Goal: Information Seeking & Learning: Learn about a topic

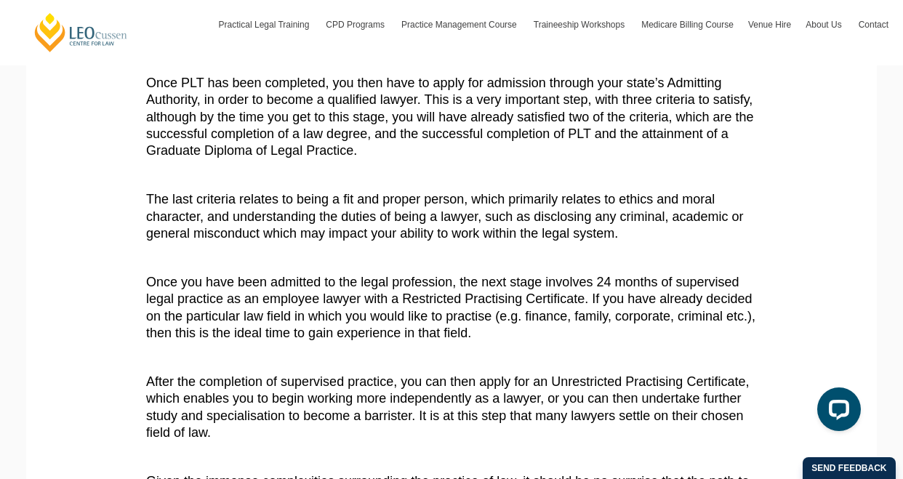
scroll to position [654, 0]
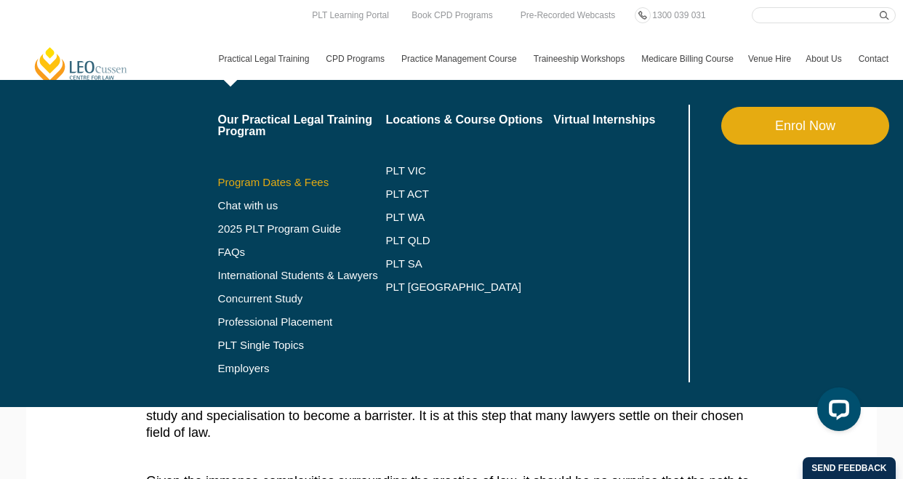
click at [290, 187] on link "Program Dates & Fees" at bounding box center [302, 183] width 168 height 12
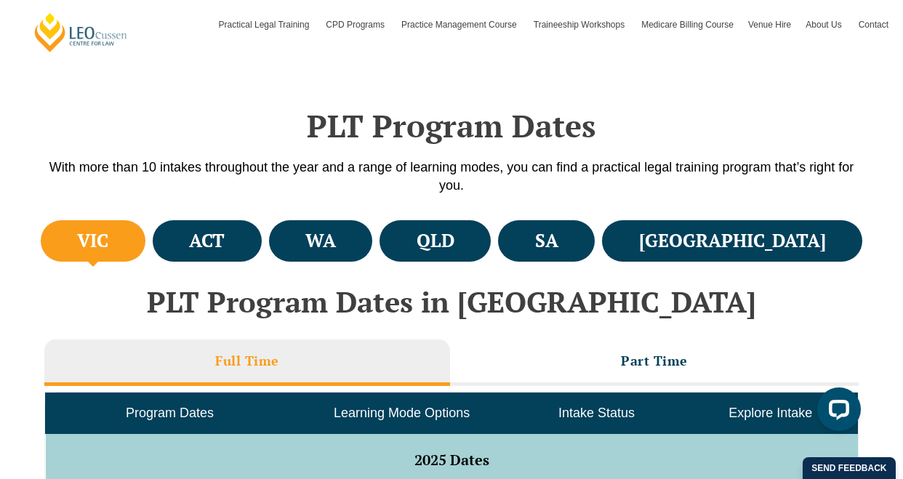
scroll to position [363, 0]
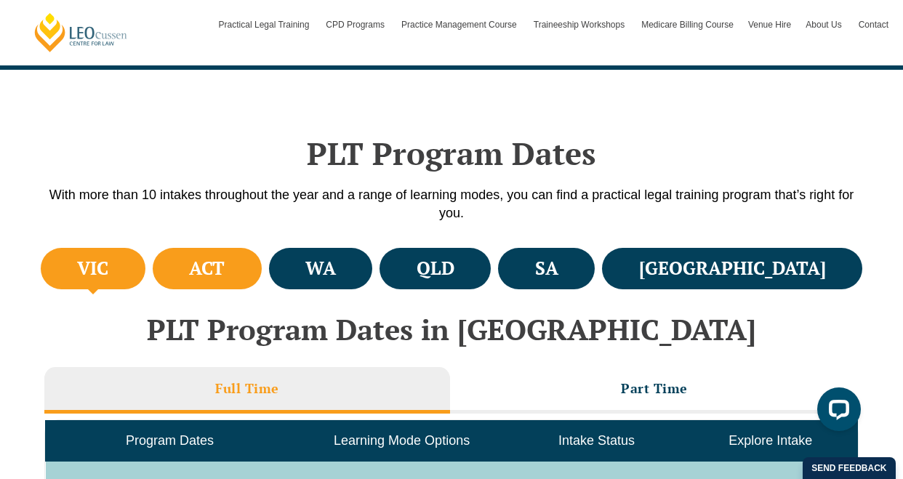
click at [225, 261] on h4 "ACT" at bounding box center [207, 269] width 36 height 24
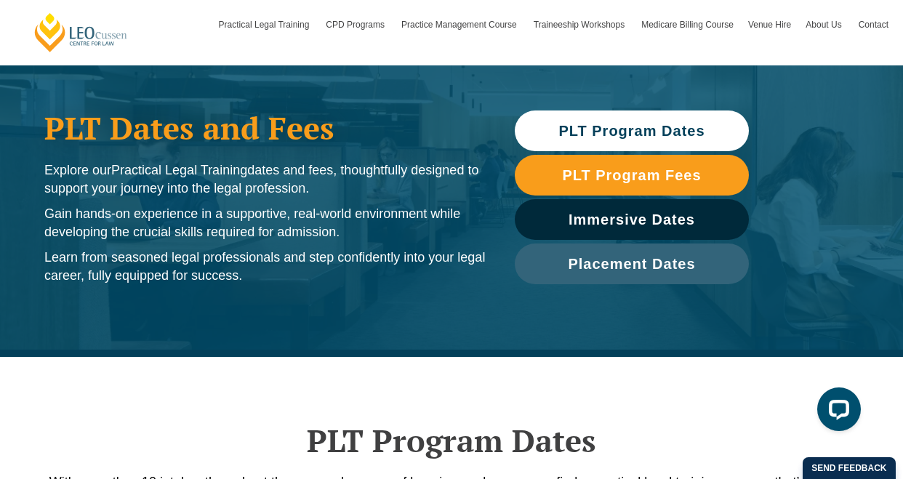
scroll to position [0, 0]
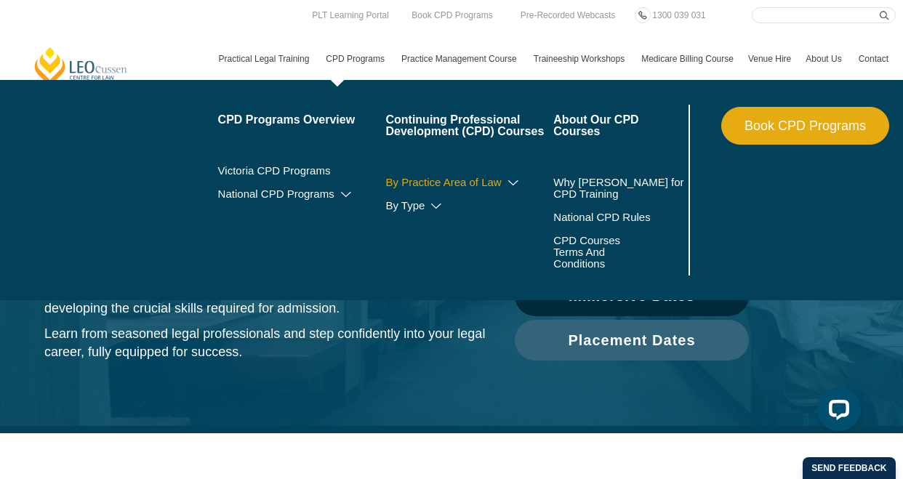
click at [446, 186] on link "By Practice Area of Law" at bounding box center [469, 183] width 168 height 12
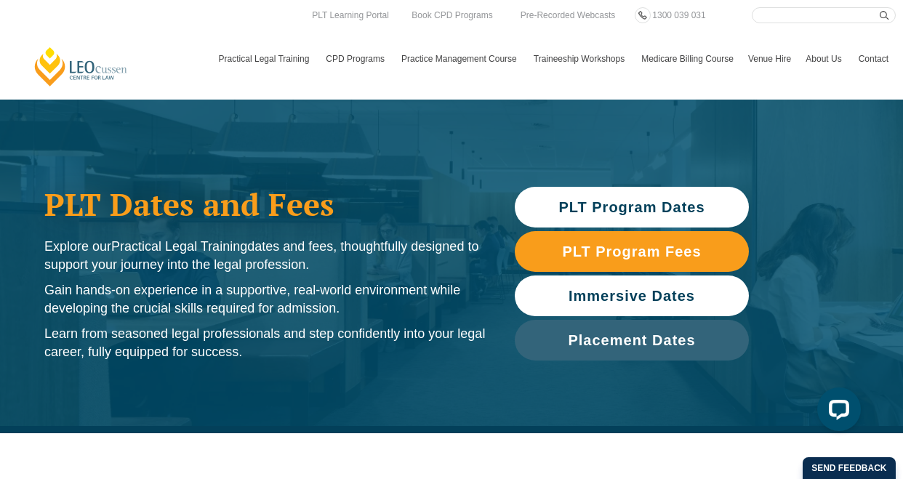
click at [584, 290] on span "Immersive Dates" at bounding box center [632, 296] width 126 height 15
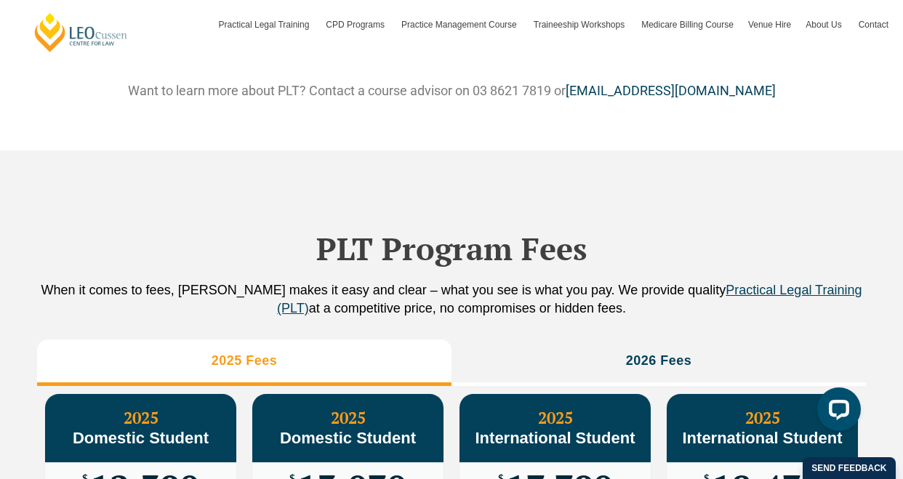
scroll to position [1422, 0]
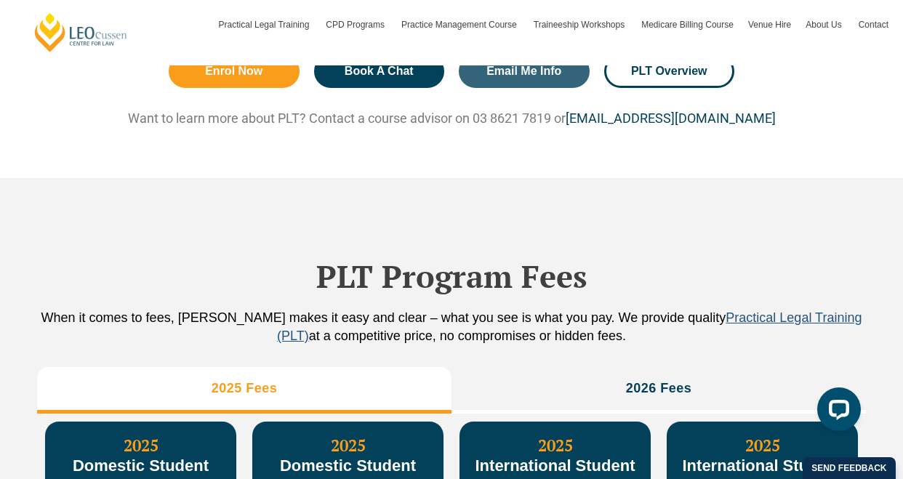
click at [776, 334] on span "Practical Legal Training (PLT)" at bounding box center [569, 326] width 584 height 33
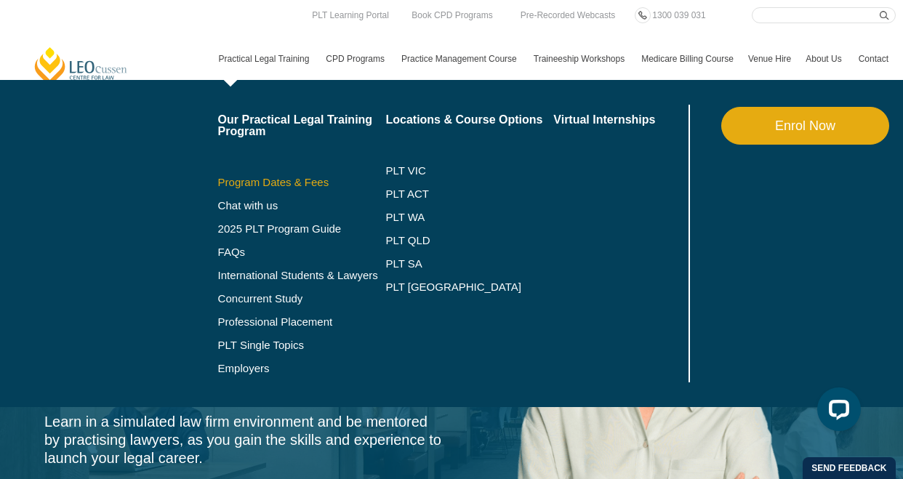
click at [282, 183] on link "Program Dates & Fees" at bounding box center [302, 183] width 168 height 12
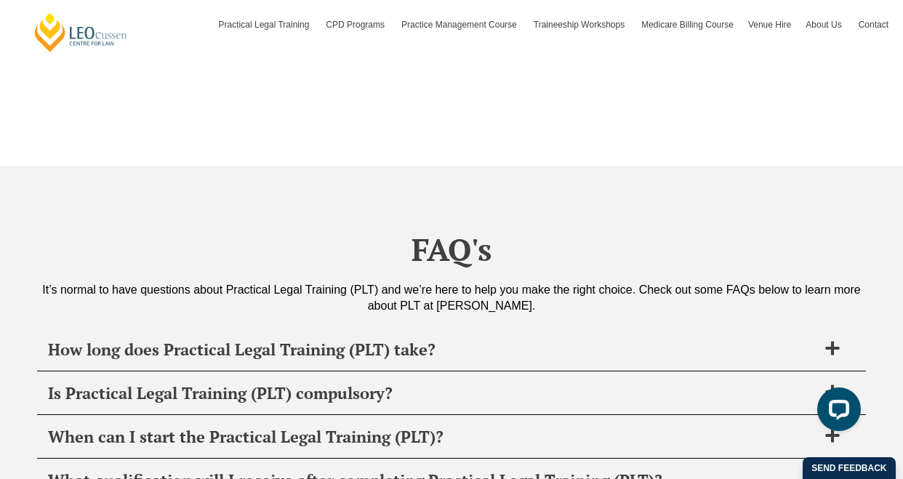
scroll to position [5452, 0]
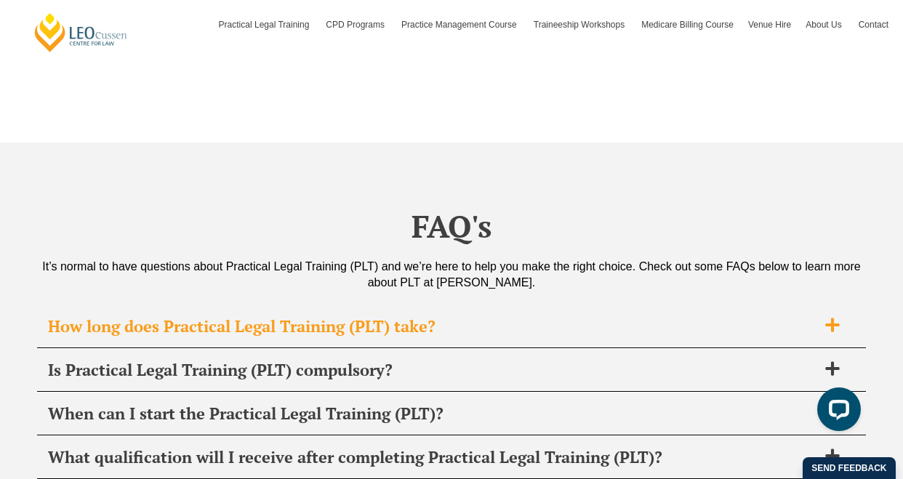
click at [470, 306] on div "How long does Practical Legal Training (PLT) take?" at bounding box center [451, 326] width 829 height 43
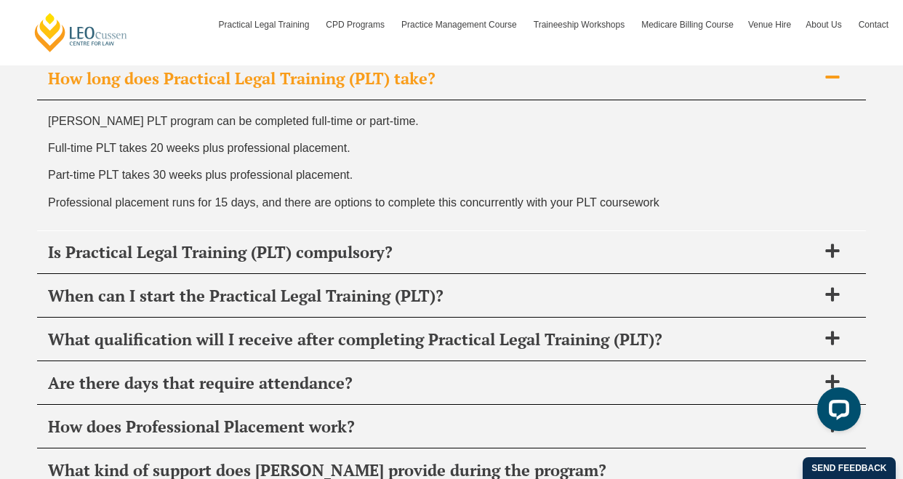
scroll to position [5743, 0]
